Goal: Find contact information: Find contact information

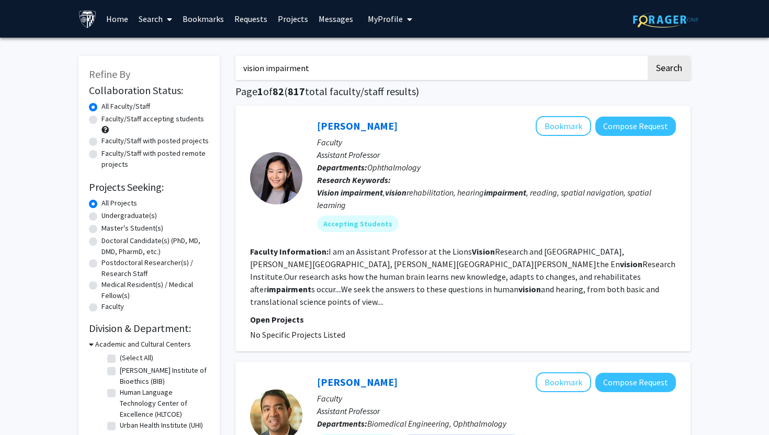
click at [254, 19] on link "Requests" at bounding box center [250, 19] width 43 height 37
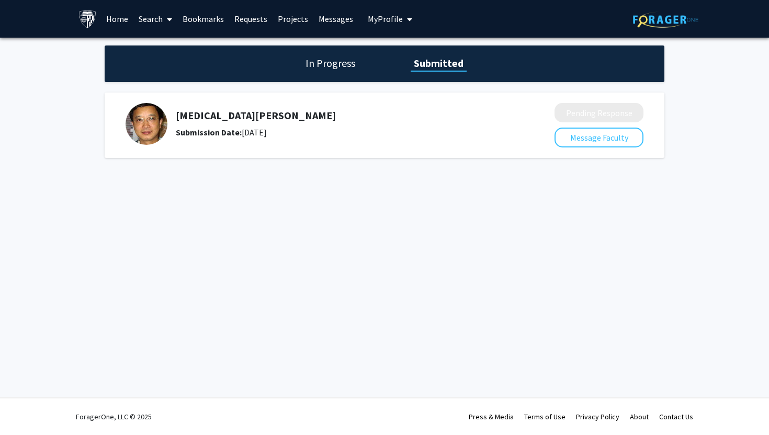
click at [253, 298] on div "Skip navigation Home Search Bookmarks Requests Projects Messages My Profile [PE…" at bounding box center [384, 217] width 769 height 435
click at [339, 186] on div "In Progress Submitted [MEDICAL_DATA][PERSON_NAME] Submission Date: [DATE] Pendi…" at bounding box center [384, 112] width 769 height 149
click at [205, 111] on h5 "[MEDICAL_DATA][PERSON_NAME]" at bounding box center [337, 115] width 323 height 13
click at [198, 16] on link "Bookmarks" at bounding box center [203, 19] width 52 height 37
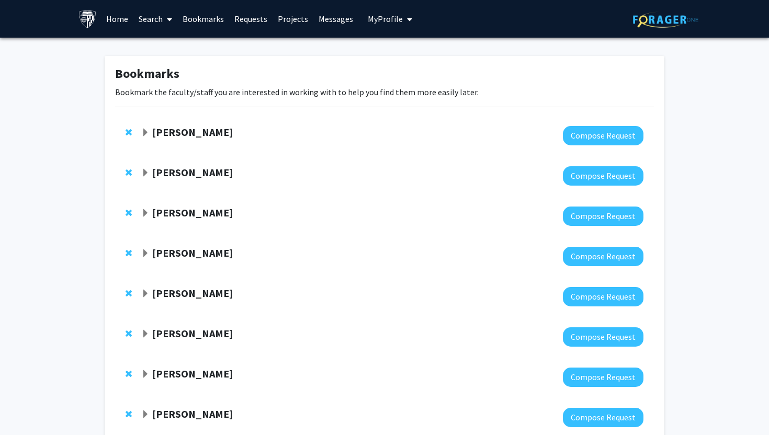
click at [160, 22] on link "Search" at bounding box center [155, 19] width 44 height 37
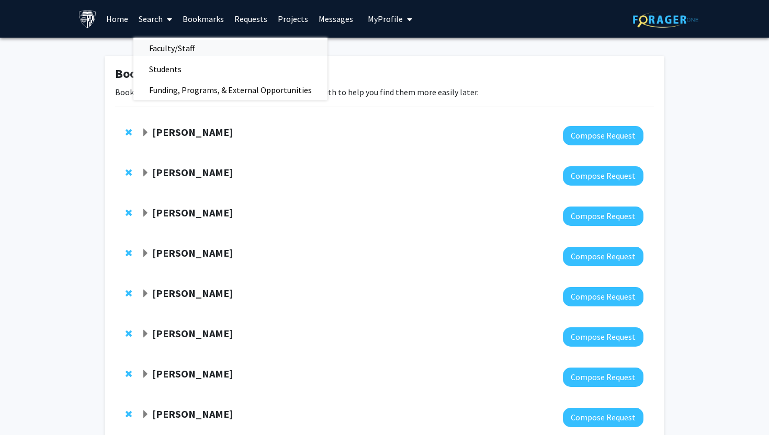
click at [168, 53] on span "Faculty/Staff" at bounding box center [171, 48] width 77 height 21
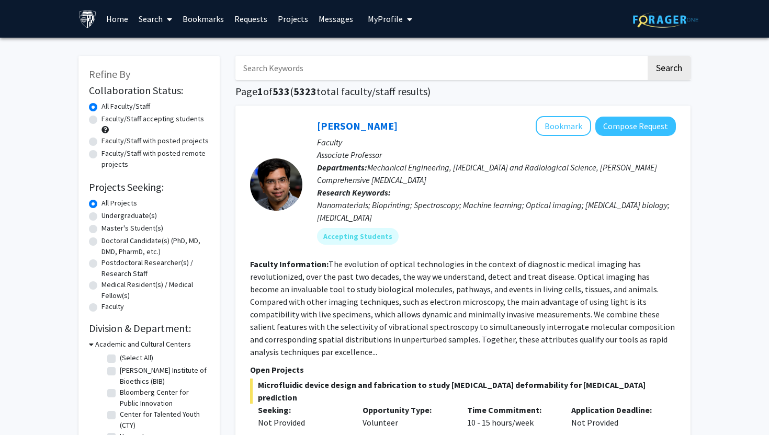
click at [153, 122] on label "Faculty/Staff accepting students" at bounding box center [152, 119] width 103 height 11
click at [108, 120] on input "Faculty/Staff accepting students" at bounding box center [104, 117] width 7 height 7
radio input "true"
click at [405, 64] on input "Search Keywords" at bounding box center [440, 68] width 411 height 24
type input "danfeng"
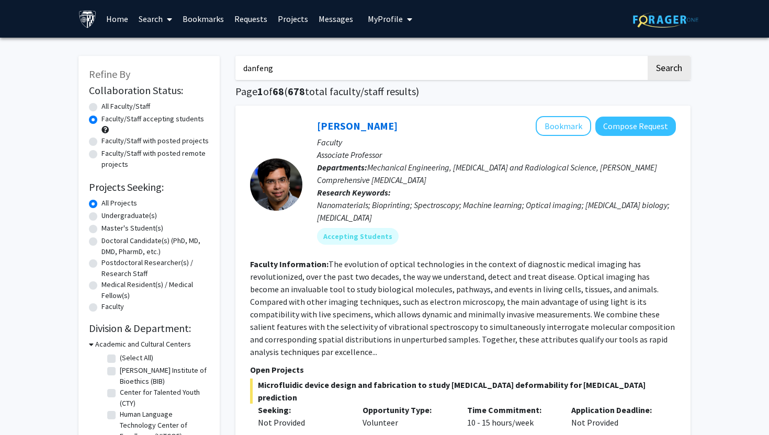
click at [648, 56] on button "Search" at bounding box center [669, 68] width 43 height 24
radio input "true"
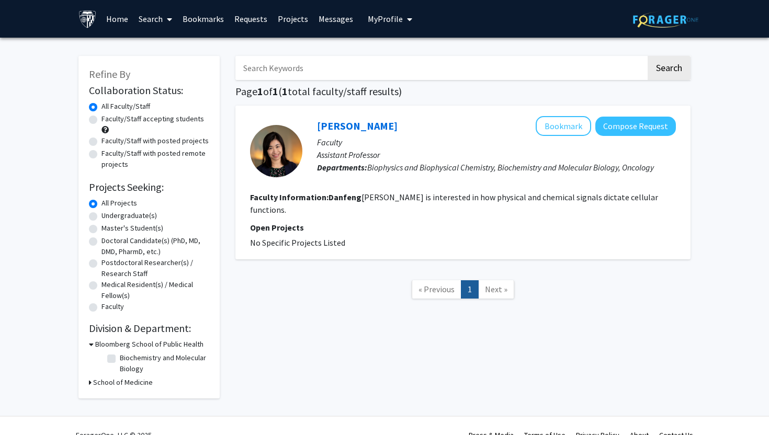
click at [321, 74] on input "Search Keywords" at bounding box center [440, 68] width 411 height 24
type input "fengyi"
click at [648, 56] on button "Search" at bounding box center [669, 68] width 43 height 24
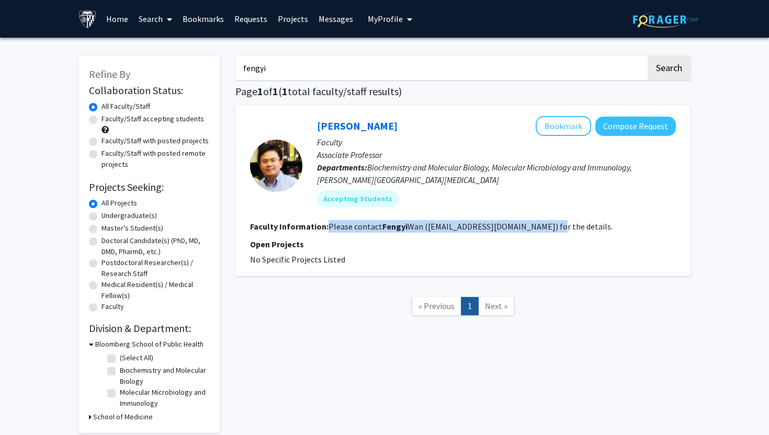
drag, startPoint x: 553, startPoint y: 232, endPoint x: 327, endPoint y: 227, distance: 226.0
click at [327, 227] on section "Faculty Information: Please contact [PERSON_NAME] ([EMAIL_ADDRESS][DOMAIN_NAME]…" at bounding box center [463, 226] width 426 height 13
copy fg-read-more "Please contact [PERSON_NAME] ([EMAIL_ADDRESS][DOMAIN_NAME]) for the details."
click at [246, 18] on link "Requests" at bounding box center [250, 19] width 43 height 37
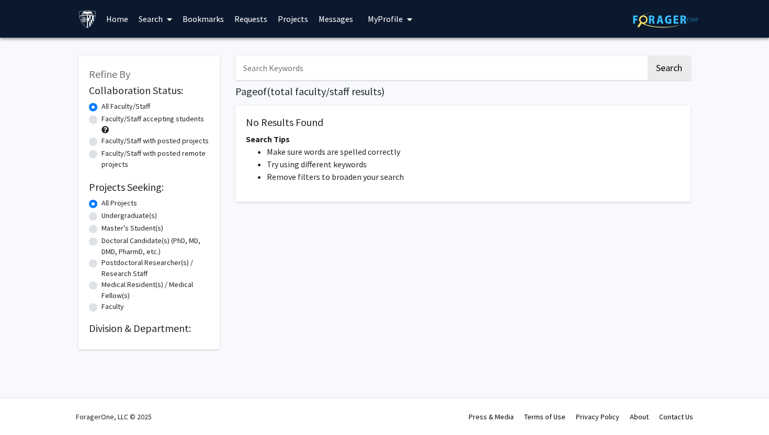
click at [276, 69] on input "Search Keywords" at bounding box center [440, 68] width 411 height 24
type input "wan"
click at [648, 56] on button "Search" at bounding box center [669, 68] width 43 height 24
click at [285, 75] on input "wan" at bounding box center [440, 68] width 411 height 24
click at [648, 56] on button "Search" at bounding box center [669, 68] width 43 height 24
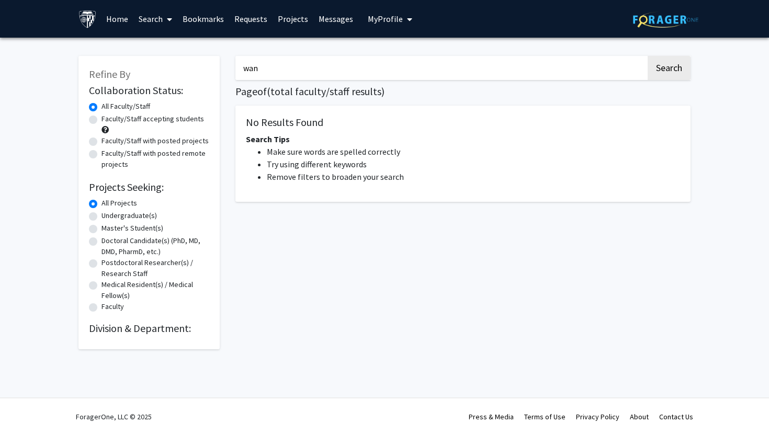
click at [285, 72] on input "wan" at bounding box center [440, 68] width 411 height 24
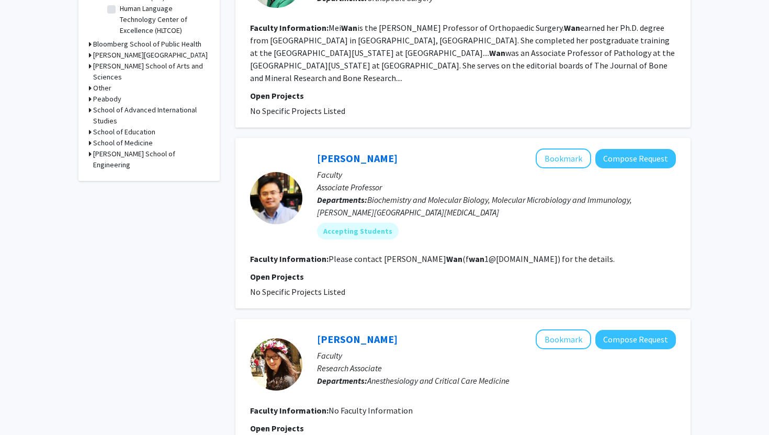
scroll to position [385, 0]
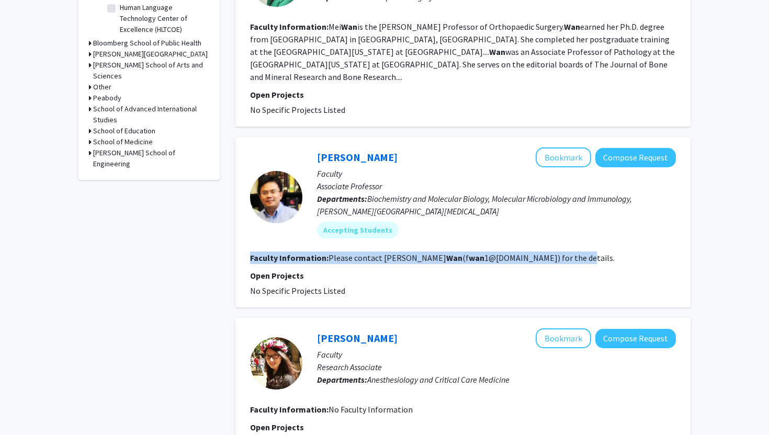
drag, startPoint x: 546, startPoint y: 245, endPoint x: 244, endPoint y: 247, distance: 301.3
click at [244, 247] on div "Fengyi Wan Bookmark Compose Request Faculty Associate Professor Departments: Bi…" at bounding box center [462, 222] width 455 height 171
copy section "Faculty Information: Please contact Fengyi Wan (f wan 1@jhu.edu) for the detail…"
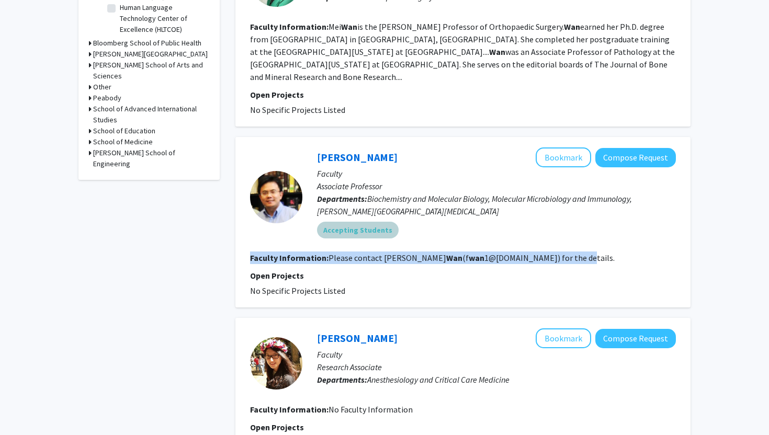
click at [444, 220] on div "Accepting Students" at bounding box center [496, 230] width 363 height 21
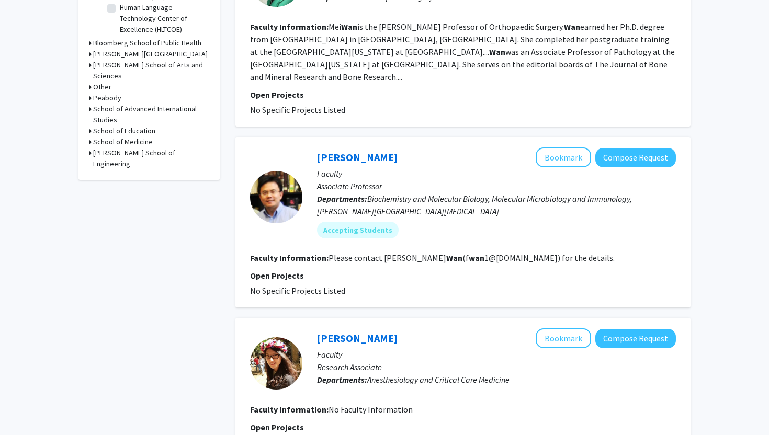
click at [474, 269] on p "Open Projects" at bounding box center [463, 275] width 426 height 13
drag, startPoint x: 483, startPoint y: 244, endPoint x: 425, endPoint y: 243, distance: 58.1
click at [425, 253] on fg-read-more "Please contact Fengyi Wan (f wan 1@jhu.edu) for the details." at bounding box center [472, 258] width 286 height 10
drag, startPoint x: 425, startPoint y: 243, endPoint x: 477, endPoint y: 243, distance: 51.8
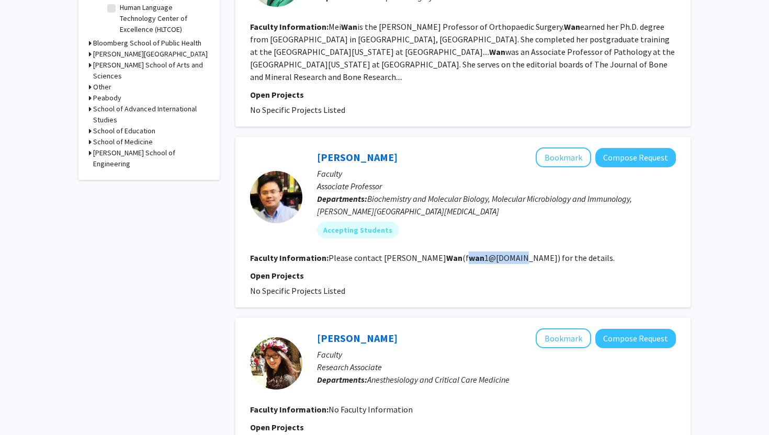
click at [477, 253] on fg-read-more "Please contact Fengyi Wan (f wan 1@jhu.edu) for the details." at bounding box center [472, 258] width 286 height 10
